Goal: Information Seeking & Learning: Find specific fact

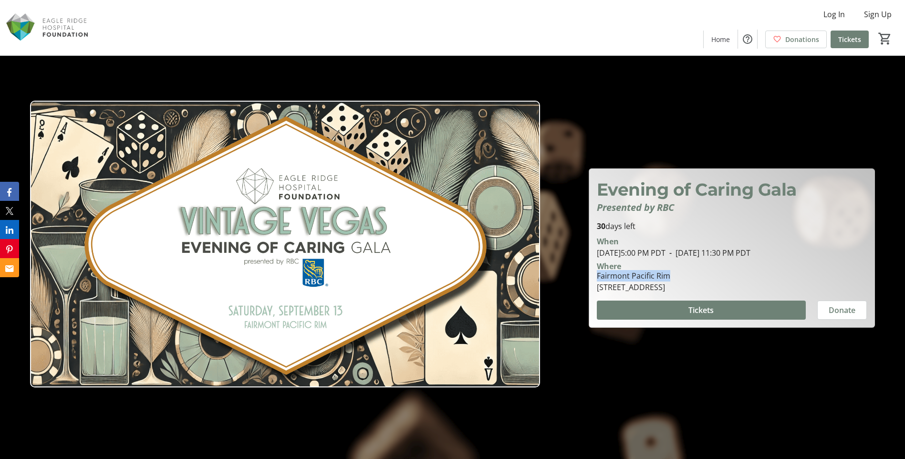
drag, startPoint x: 670, startPoint y: 274, endPoint x: 595, endPoint y: 273, distance: 75.9
click at [595, 273] on div "Fairmont Pacific Rim 1038 Canada Place, Vancouver, BC V6C 0B9" at bounding box center [633, 281] width 85 height 23
drag, startPoint x: 594, startPoint y: 273, endPoint x: 626, endPoint y: 274, distance: 32.0
copy div "Fairmont Pacific Rim"
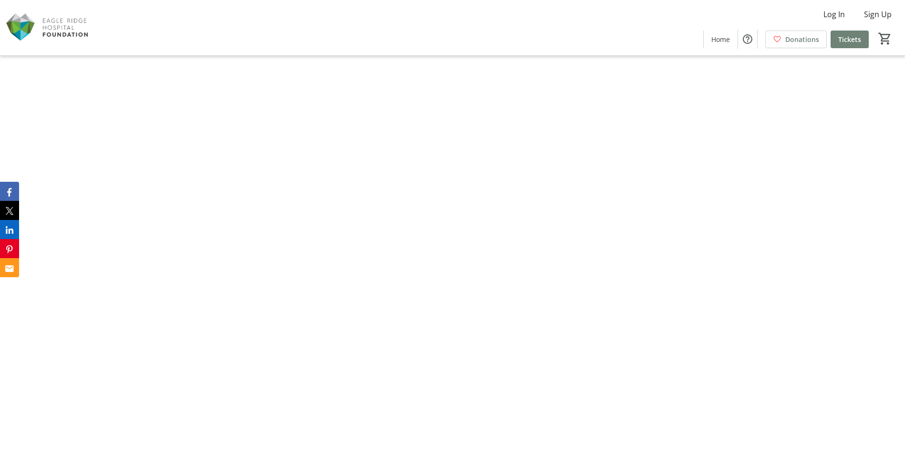
scroll to position [573, 0]
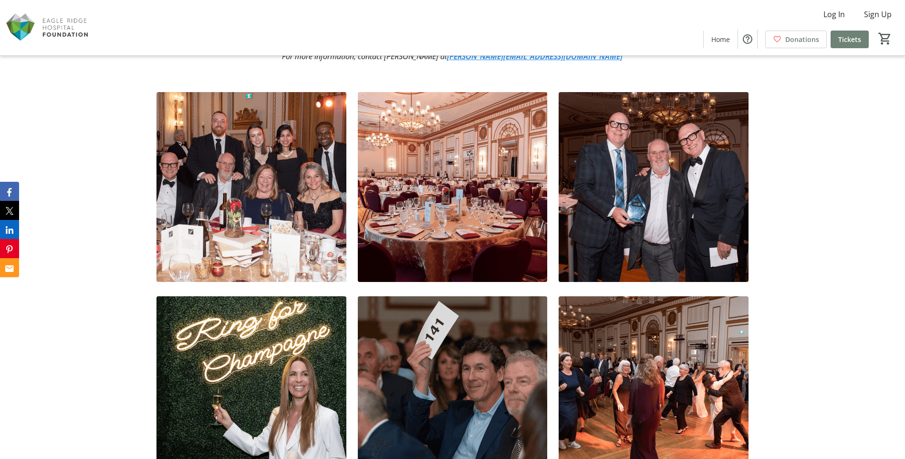
click at [260, 203] on img at bounding box center [252, 187] width 190 height 190
click at [272, 209] on img at bounding box center [252, 187] width 190 height 190
click at [307, 219] on img at bounding box center [252, 187] width 190 height 190
click at [415, 234] on img at bounding box center [453, 187] width 190 height 190
click at [498, 239] on img at bounding box center [453, 187] width 190 height 190
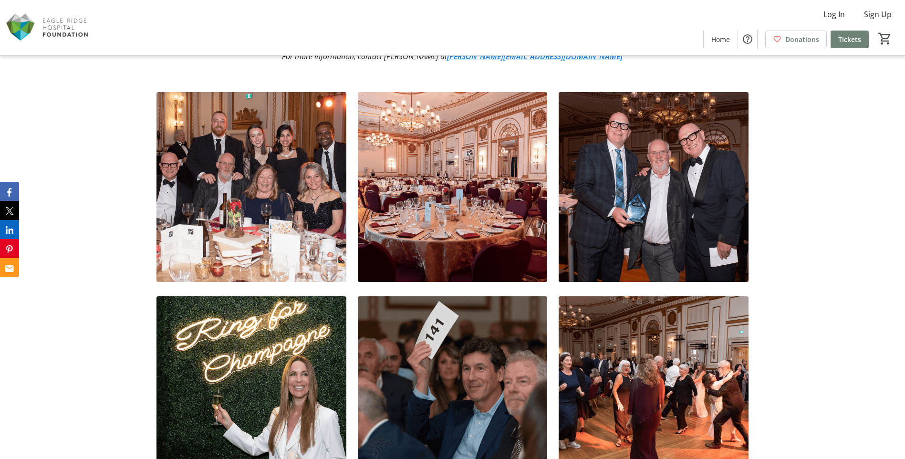
drag, startPoint x: 493, startPoint y: 234, endPoint x: 415, endPoint y: 210, distance: 81.4
click at [415, 210] on img at bounding box center [453, 187] width 190 height 190
click at [291, 204] on img at bounding box center [252, 187] width 190 height 190
click at [260, 203] on img at bounding box center [252, 187] width 190 height 190
drag, startPoint x: 226, startPoint y: 379, endPoint x: 234, endPoint y: 387, distance: 11.5
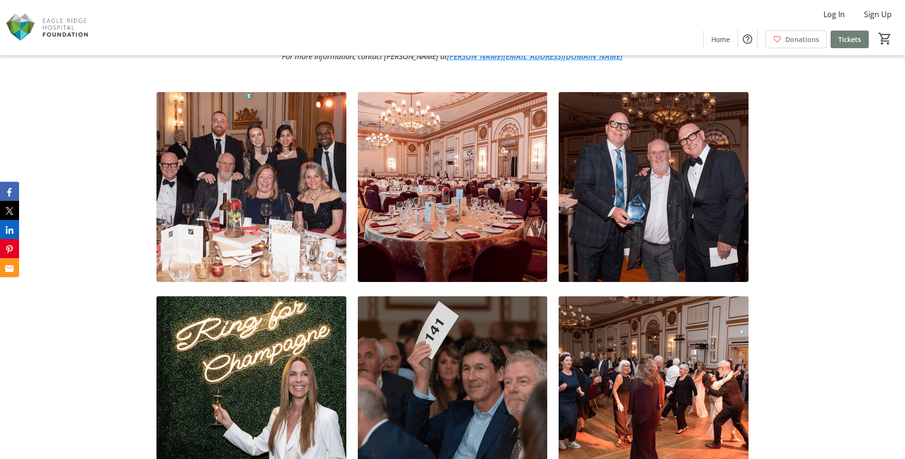
click at [226, 380] on img at bounding box center [252, 391] width 190 height 190
click at [239, 402] on img at bounding box center [252, 391] width 190 height 190
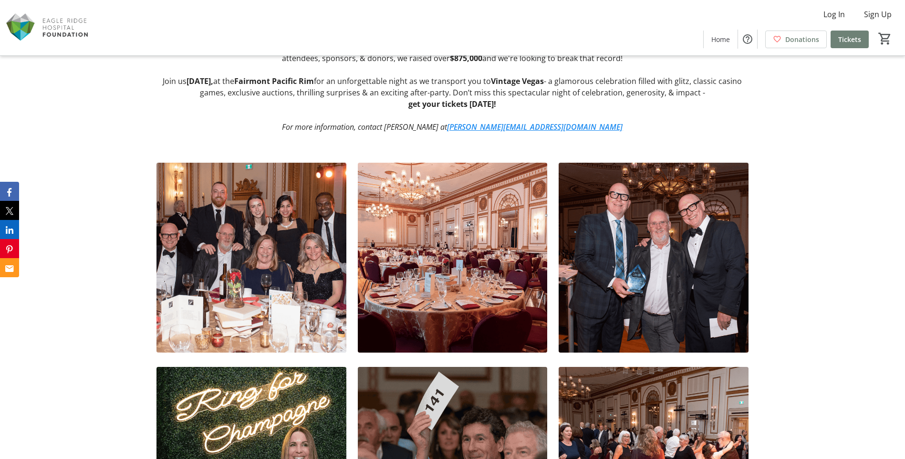
scroll to position [477, 0]
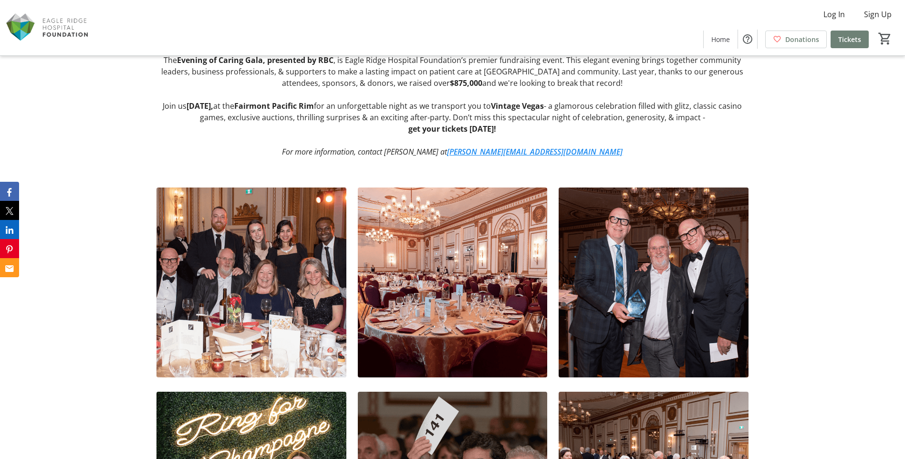
click at [641, 317] on img at bounding box center [654, 283] width 190 height 190
click at [635, 319] on img at bounding box center [654, 283] width 190 height 190
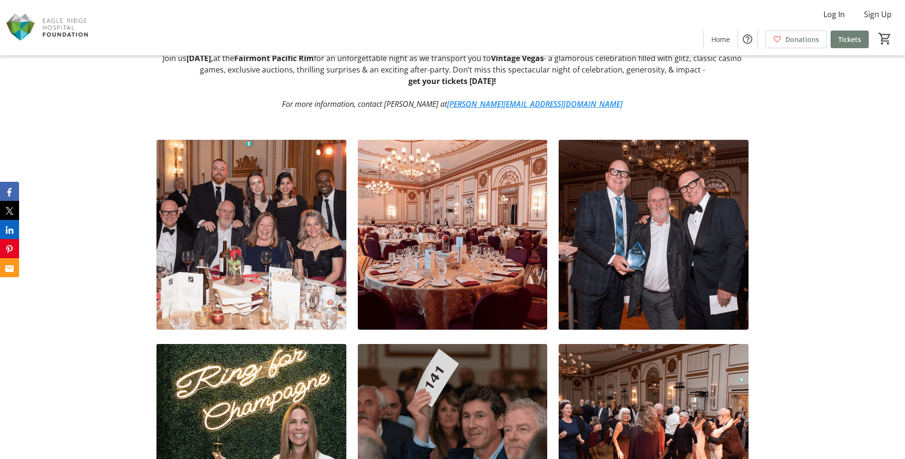
click at [617, 313] on img at bounding box center [654, 235] width 190 height 190
click at [604, 414] on img at bounding box center [654, 439] width 190 height 190
click at [599, 412] on img at bounding box center [654, 439] width 190 height 190
click at [599, 411] on img at bounding box center [654, 439] width 190 height 190
drag, startPoint x: 599, startPoint y: 411, endPoint x: 482, endPoint y: 408, distance: 116.9
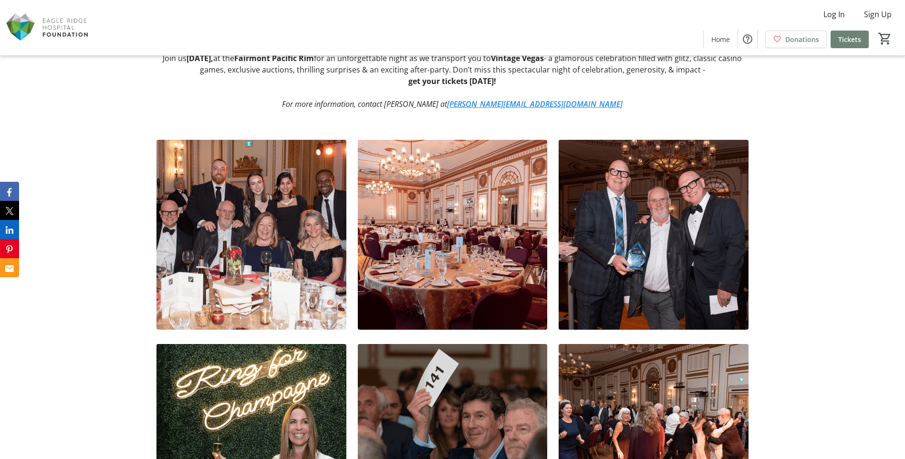
click at [483, 408] on img at bounding box center [453, 439] width 190 height 190
click at [466, 403] on img at bounding box center [453, 439] width 190 height 190
click at [462, 276] on img at bounding box center [453, 235] width 190 height 190
click at [462, 277] on img at bounding box center [453, 235] width 190 height 190
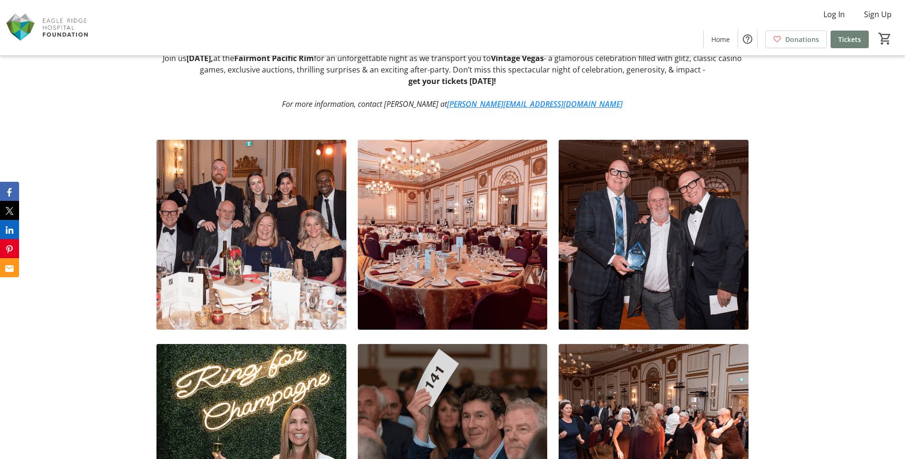
click at [244, 270] on img at bounding box center [252, 235] width 190 height 190
click at [245, 271] on img at bounding box center [252, 235] width 190 height 190
drag, startPoint x: 245, startPoint y: 271, endPoint x: 255, endPoint y: 271, distance: 10.5
click at [245, 271] on img at bounding box center [252, 235] width 190 height 190
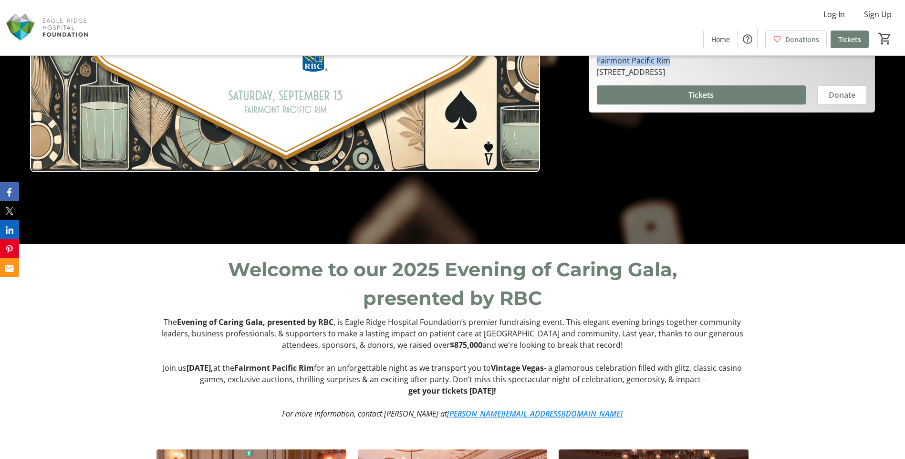
scroll to position [353, 0]
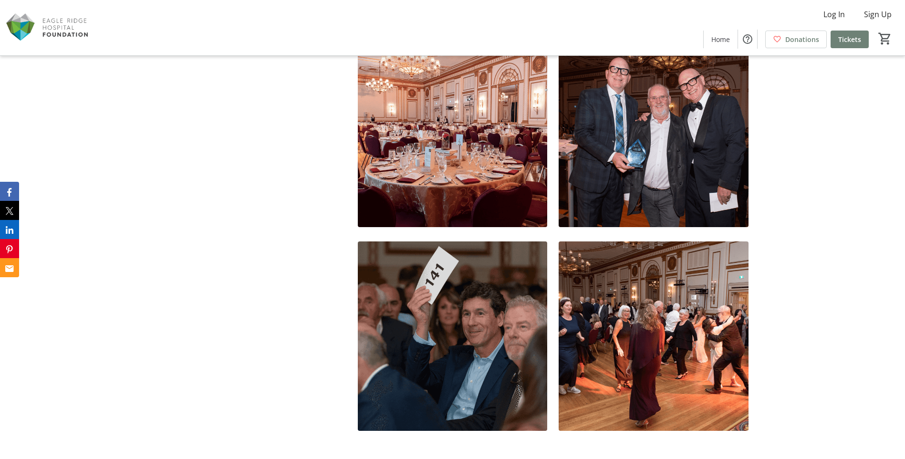
scroll to position [525, 0]
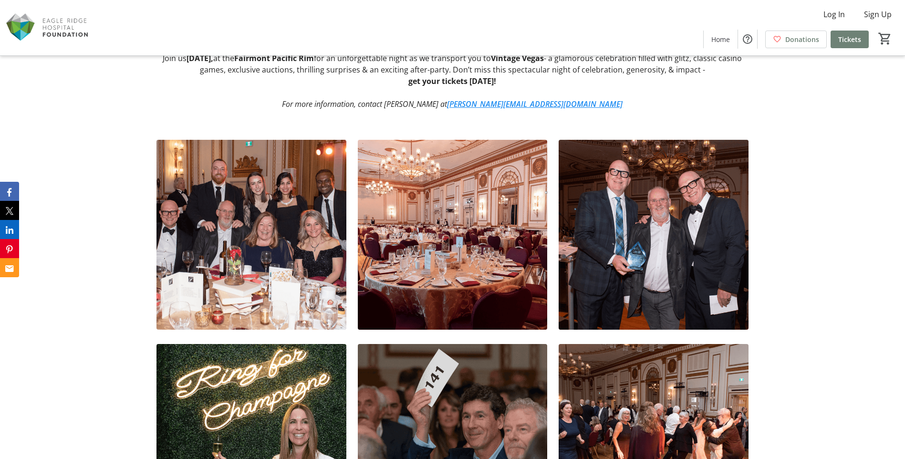
click at [264, 252] on img at bounding box center [252, 235] width 190 height 190
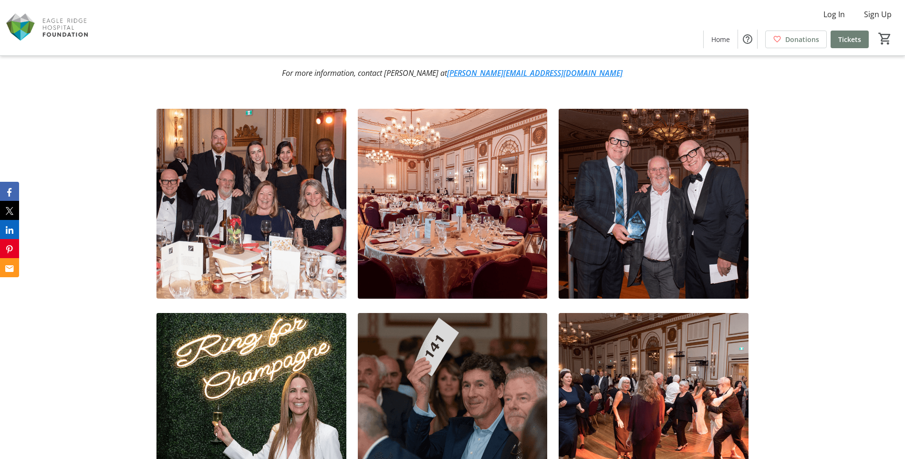
scroll to position [573, 0]
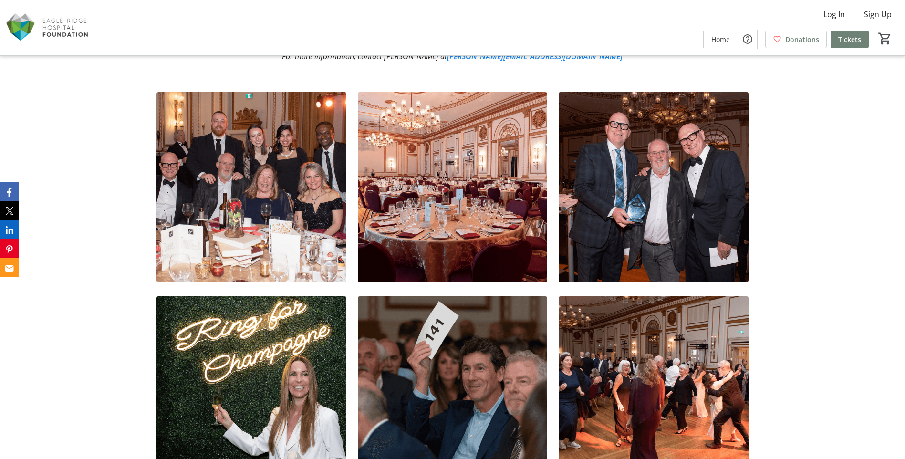
click at [439, 347] on img at bounding box center [453, 391] width 190 height 190
click at [259, 381] on img at bounding box center [252, 391] width 190 height 190
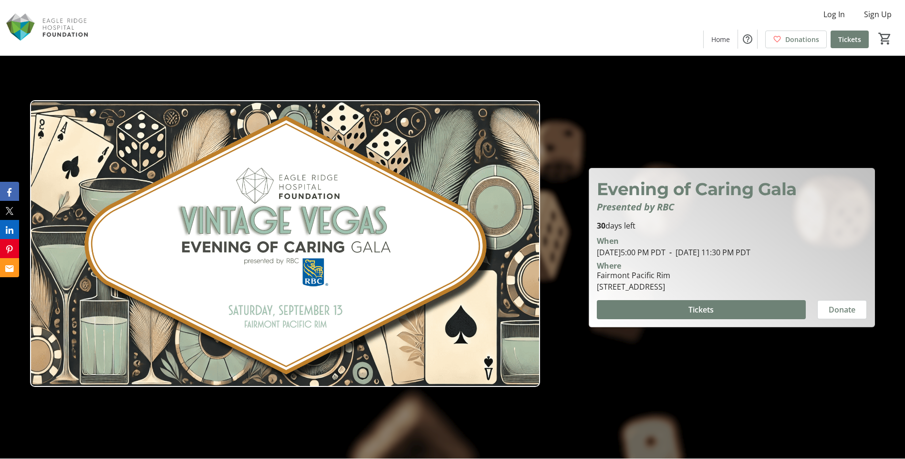
scroll to position [0, 0]
